Goal: Task Accomplishment & Management: Manage account settings

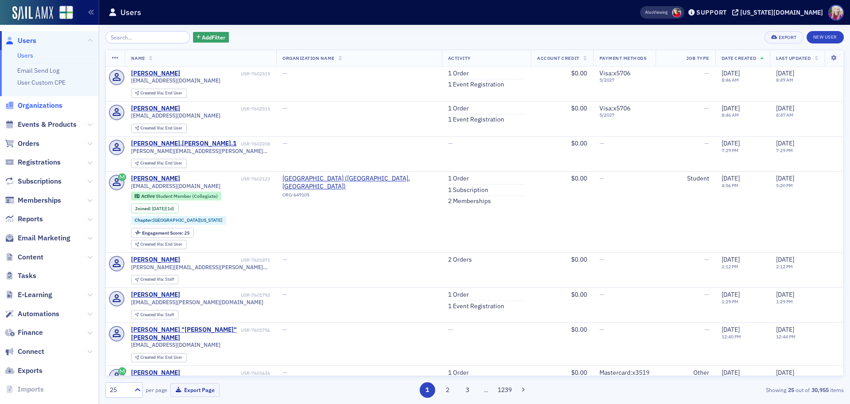
click at [31, 108] on span "Organizations" at bounding box center [40, 106] width 45 height 10
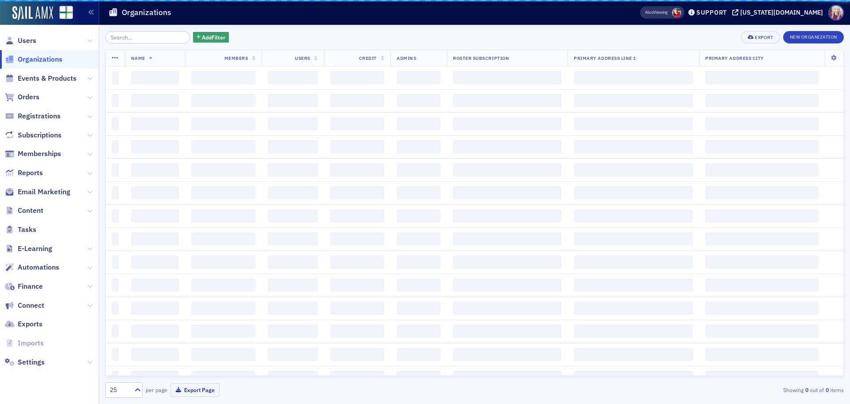
click at [144, 39] on input "search" at bounding box center [147, 37] width 85 height 12
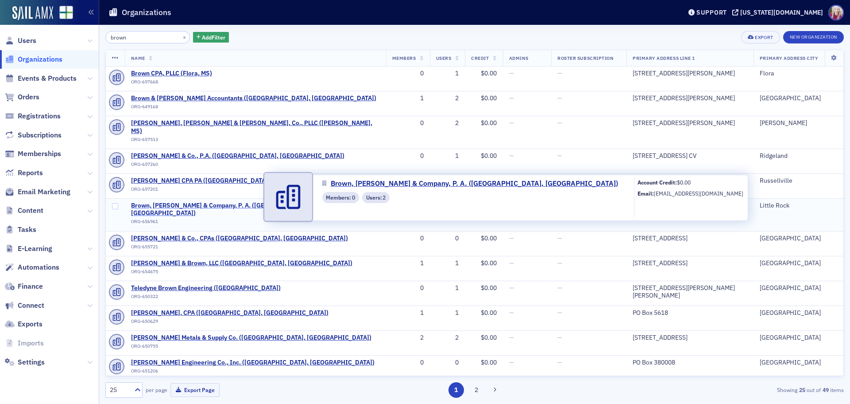
type input "brown"
click at [172, 202] on span "Brown, [PERSON_NAME] & Company, P. A. ([GEOGRAPHIC_DATA], [GEOGRAPHIC_DATA])" at bounding box center [255, 210] width 249 height 16
select select "US"
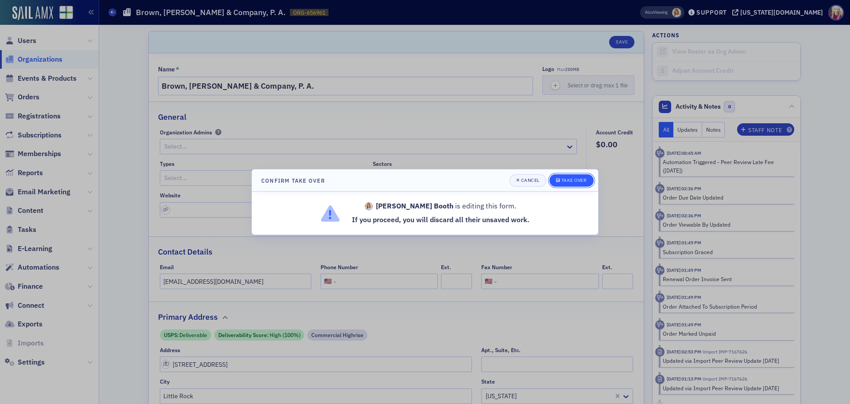
click at [573, 183] on span "Take Over" at bounding box center [571, 180] width 31 height 7
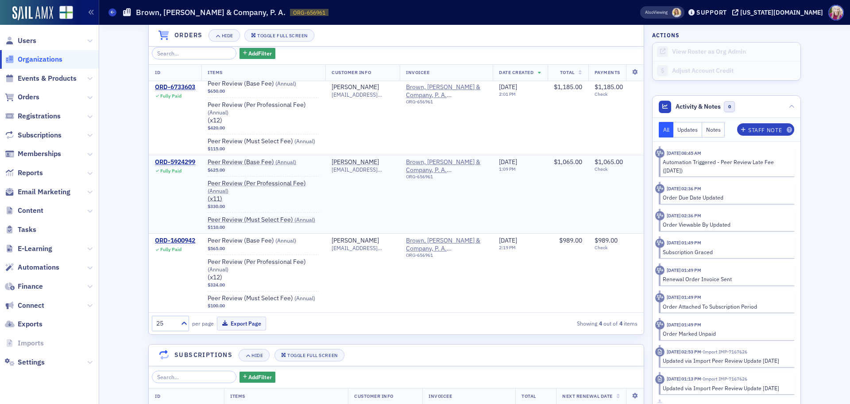
scroll to position [66, 0]
